Goal: Transaction & Acquisition: Subscribe to service/newsletter

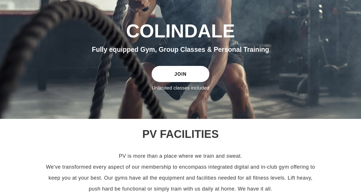
scroll to position [86, 0]
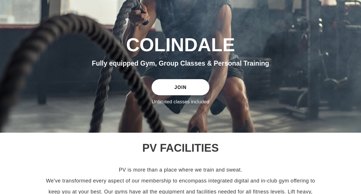
click at [200, 86] on link "JOIN" at bounding box center [180, 87] width 57 height 16
click at [177, 85] on link "JOIN" at bounding box center [180, 87] width 57 height 16
click at [176, 89] on link "JOIN" at bounding box center [180, 87] width 57 height 16
click at [183, 82] on link "JOIN" at bounding box center [180, 87] width 57 height 16
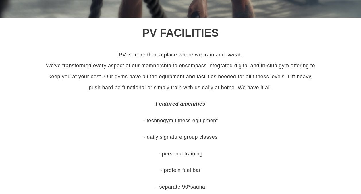
scroll to position [259, 0]
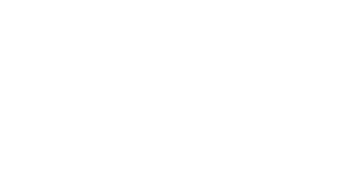
scroll to position [259, 0]
